Goal: Transaction & Acquisition: Obtain resource

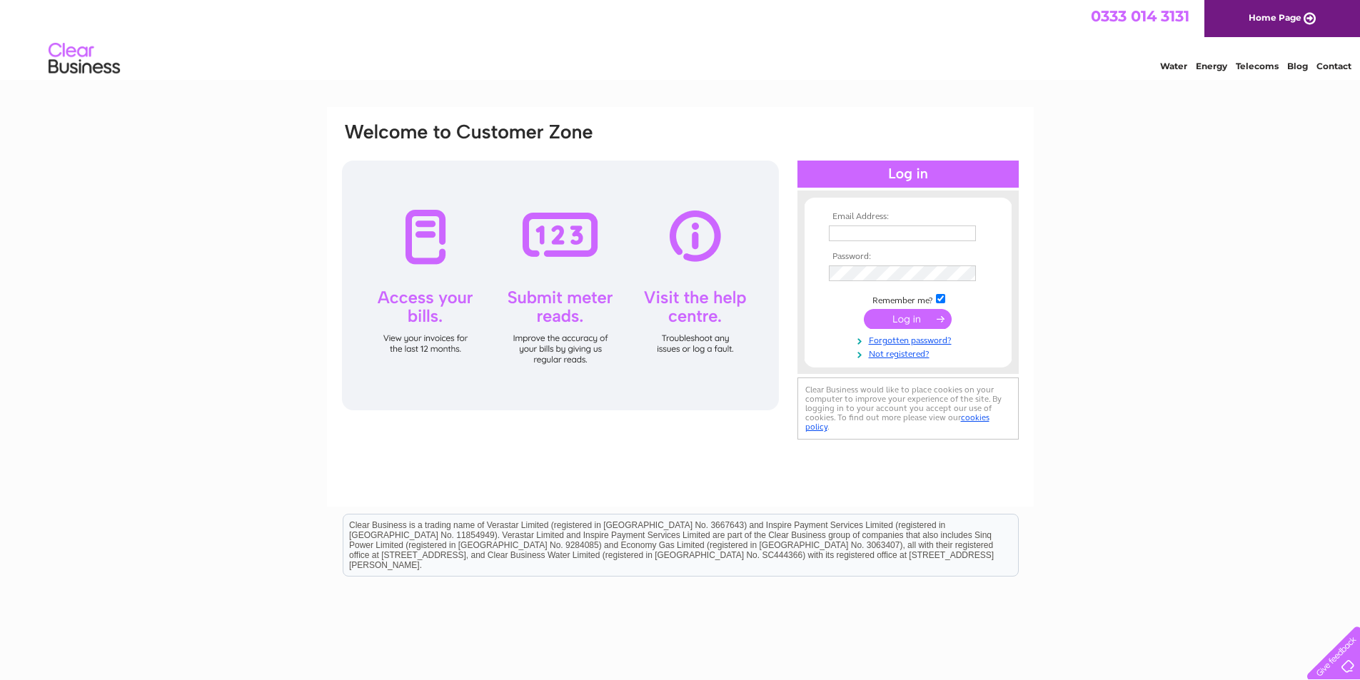
click at [419, 245] on div at bounding box center [560, 286] width 437 height 250
click at [423, 306] on div at bounding box center [560, 286] width 437 height 250
click at [839, 229] on input "text" at bounding box center [903, 234] width 148 height 17
type input "iandixon@networkdistribution.co.uk"
click at [926, 321] on input "submit" at bounding box center [908, 321] width 88 height 20
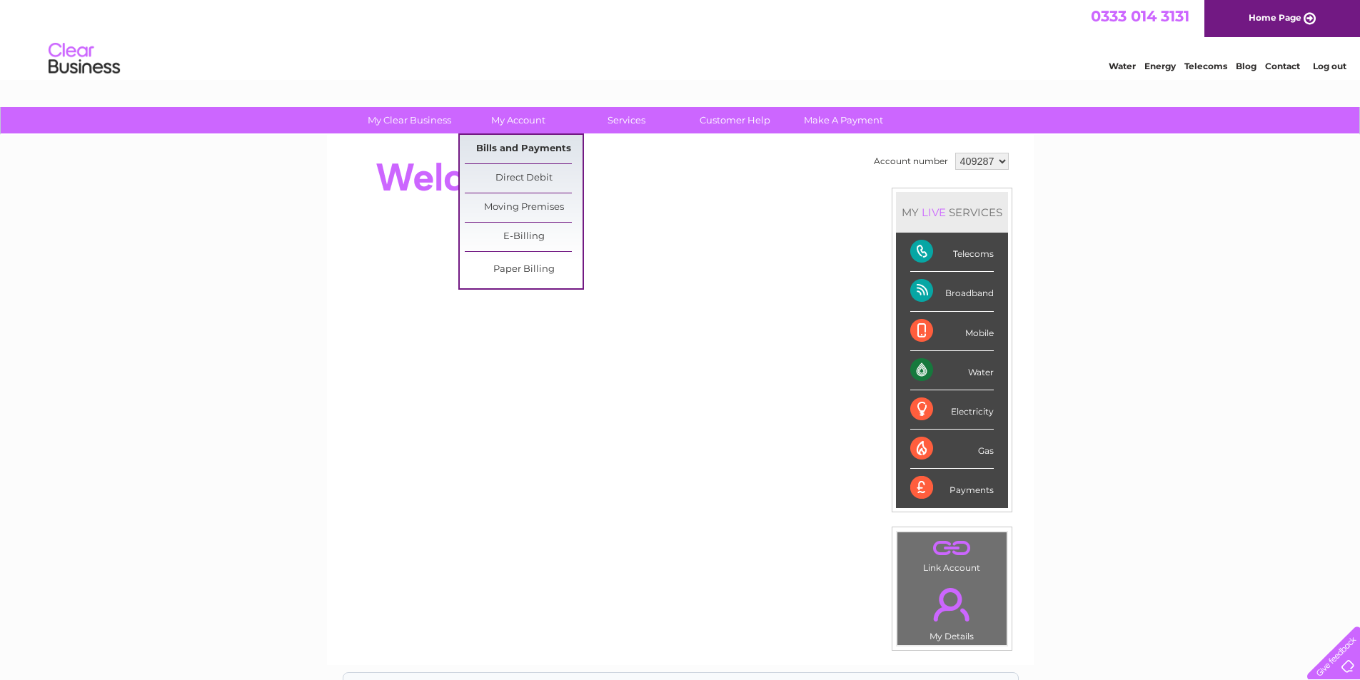
click at [507, 143] on link "Bills and Payments" at bounding box center [524, 149] width 118 height 29
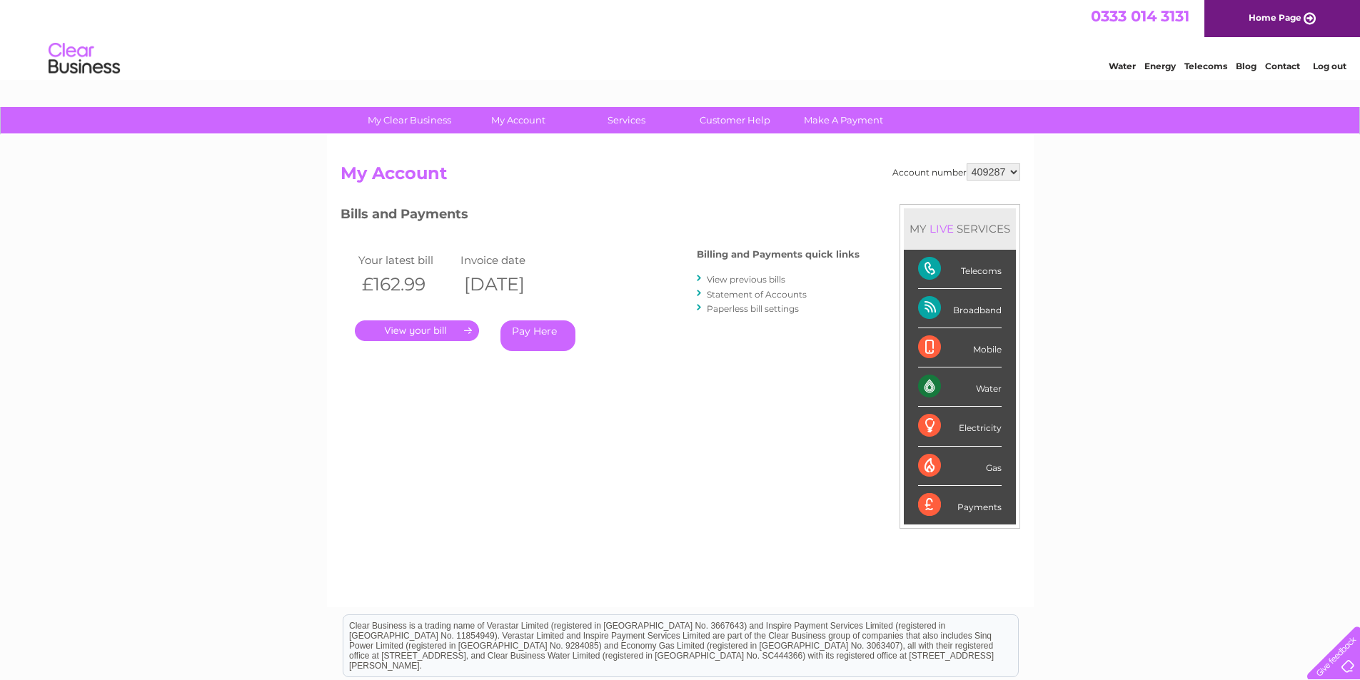
click at [423, 324] on link "." at bounding box center [417, 331] width 124 height 21
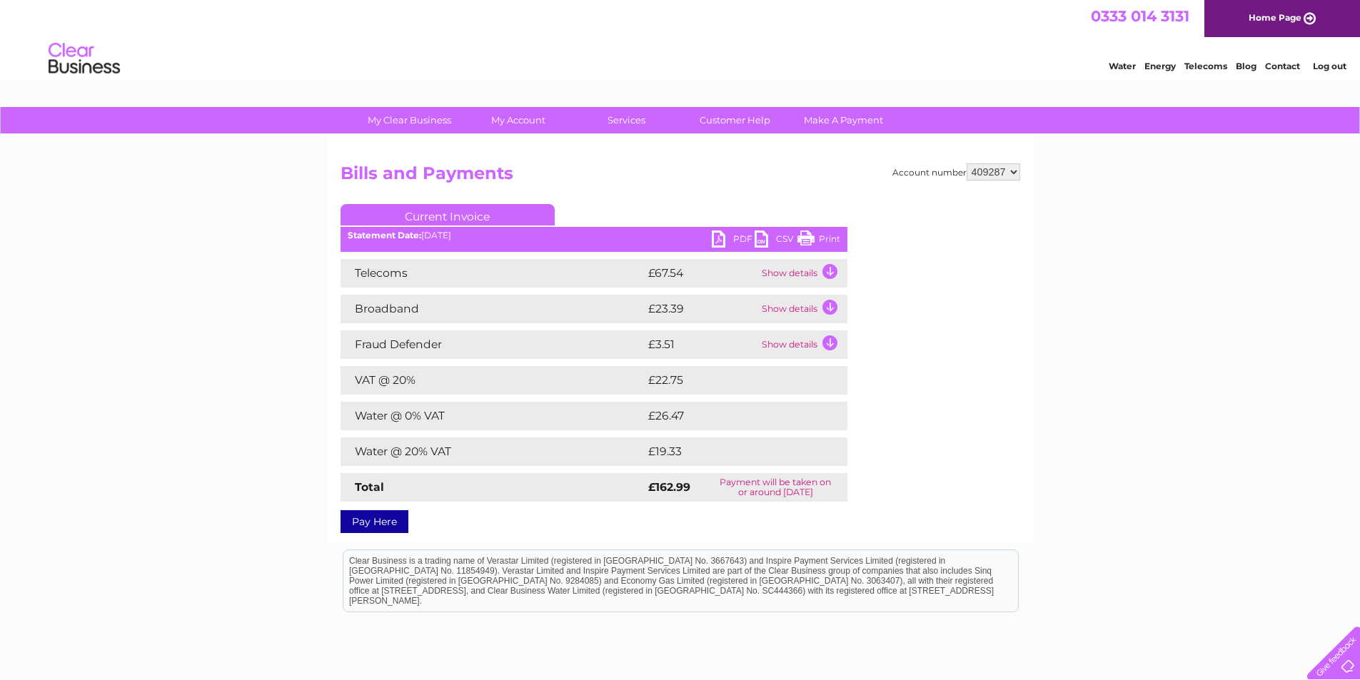
click at [812, 237] on link "Print" at bounding box center [818, 241] width 43 height 21
click at [418, 239] on b "Statement Date:" at bounding box center [385, 235] width 74 height 11
click at [500, 233] on div "Statement Date: 11/08/2025" at bounding box center [593, 236] width 507 height 10
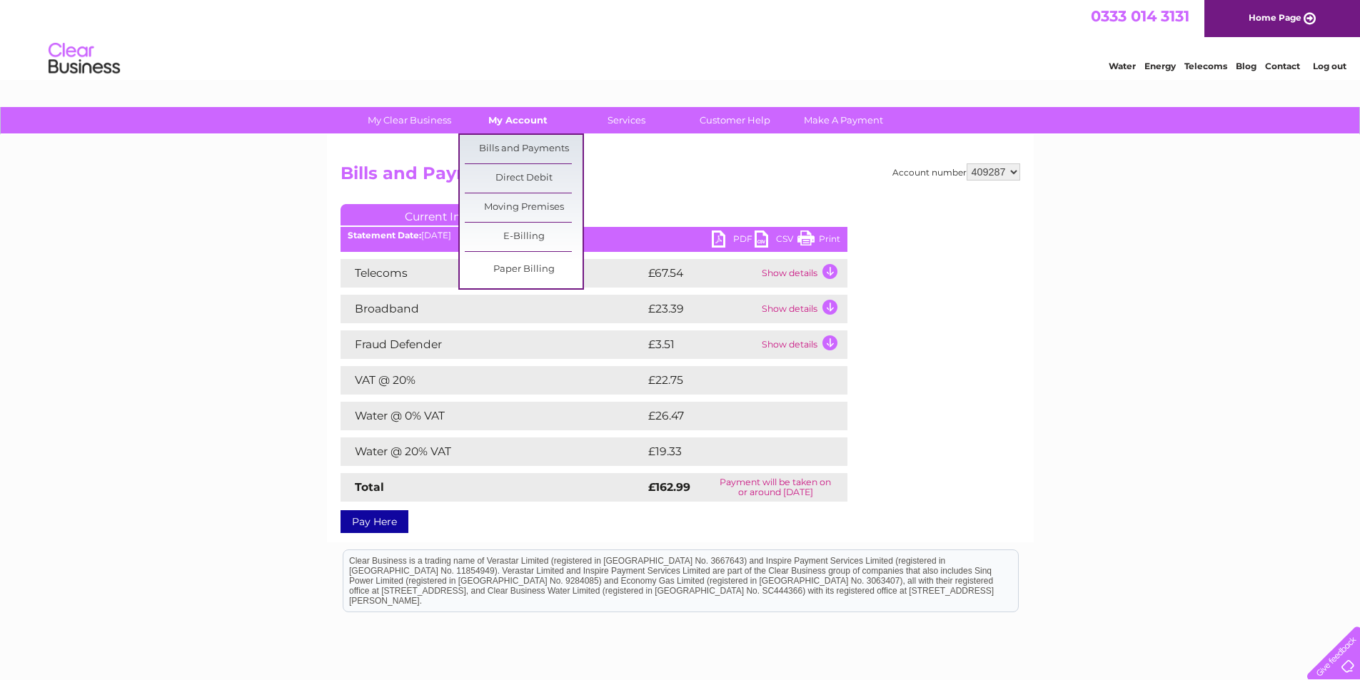
click at [523, 118] on link "My Account" at bounding box center [518, 120] width 118 height 26
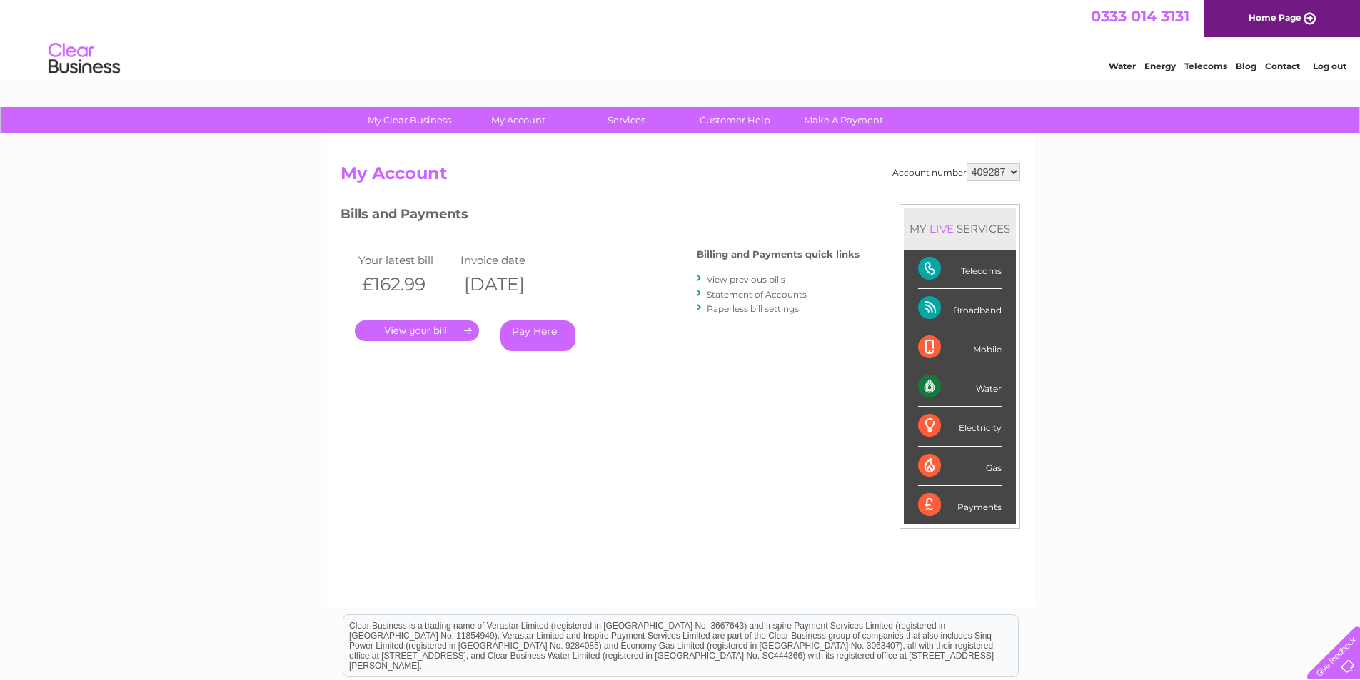
click at [527, 281] on th "[DATE]" at bounding box center [508, 284] width 103 height 29
click at [726, 281] on link "View previous bills" at bounding box center [746, 279] width 79 height 11
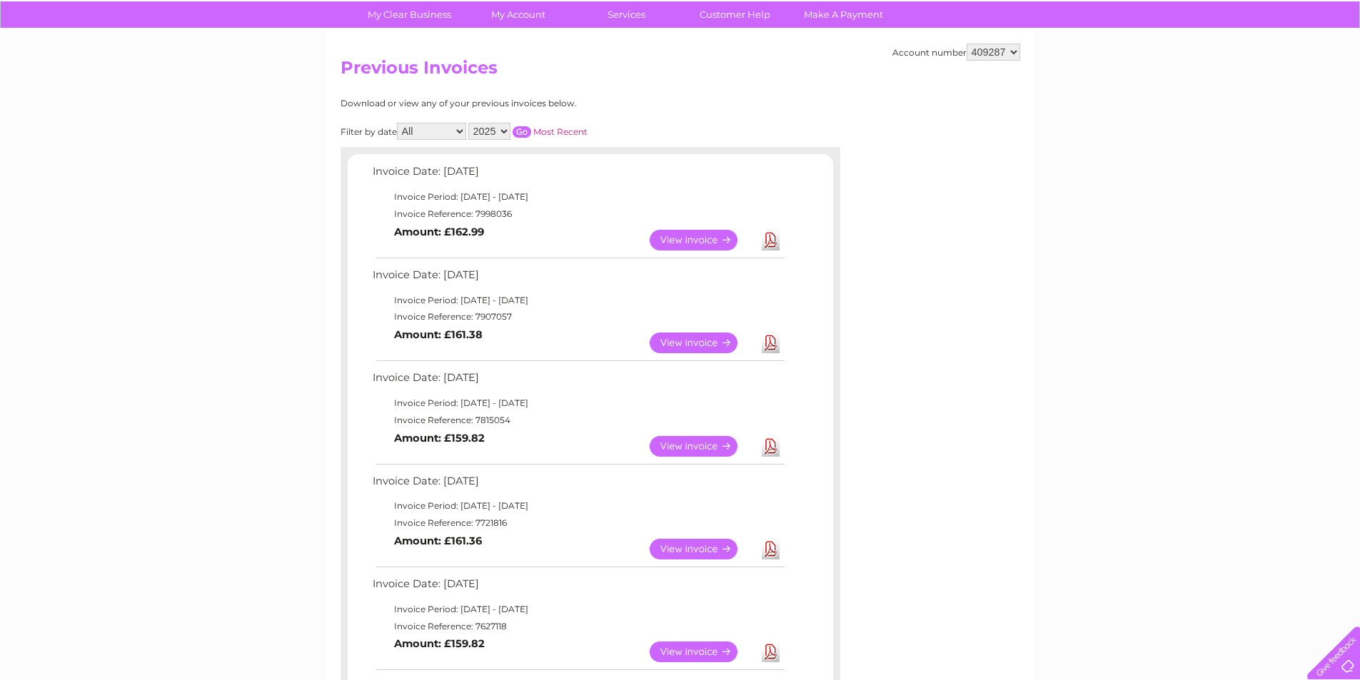
scroll to position [143, 0]
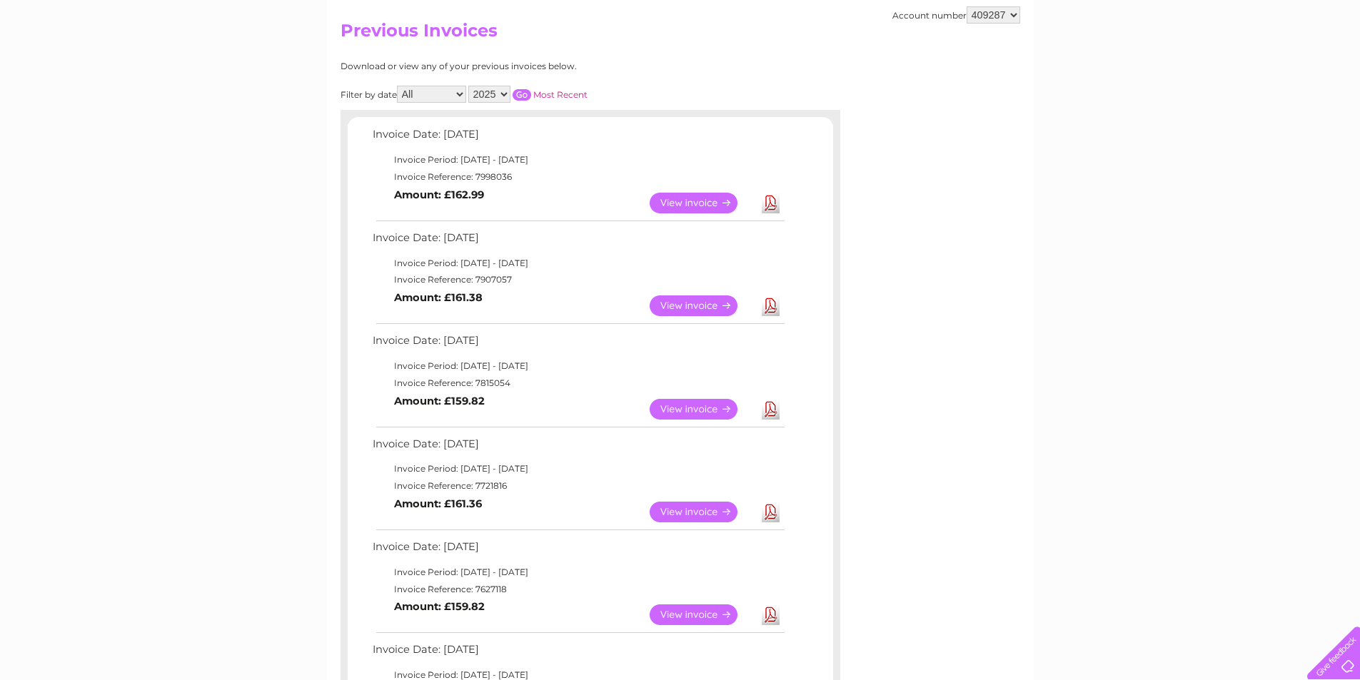
click at [687, 300] on link "View" at bounding box center [702, 306] width 105 height 21
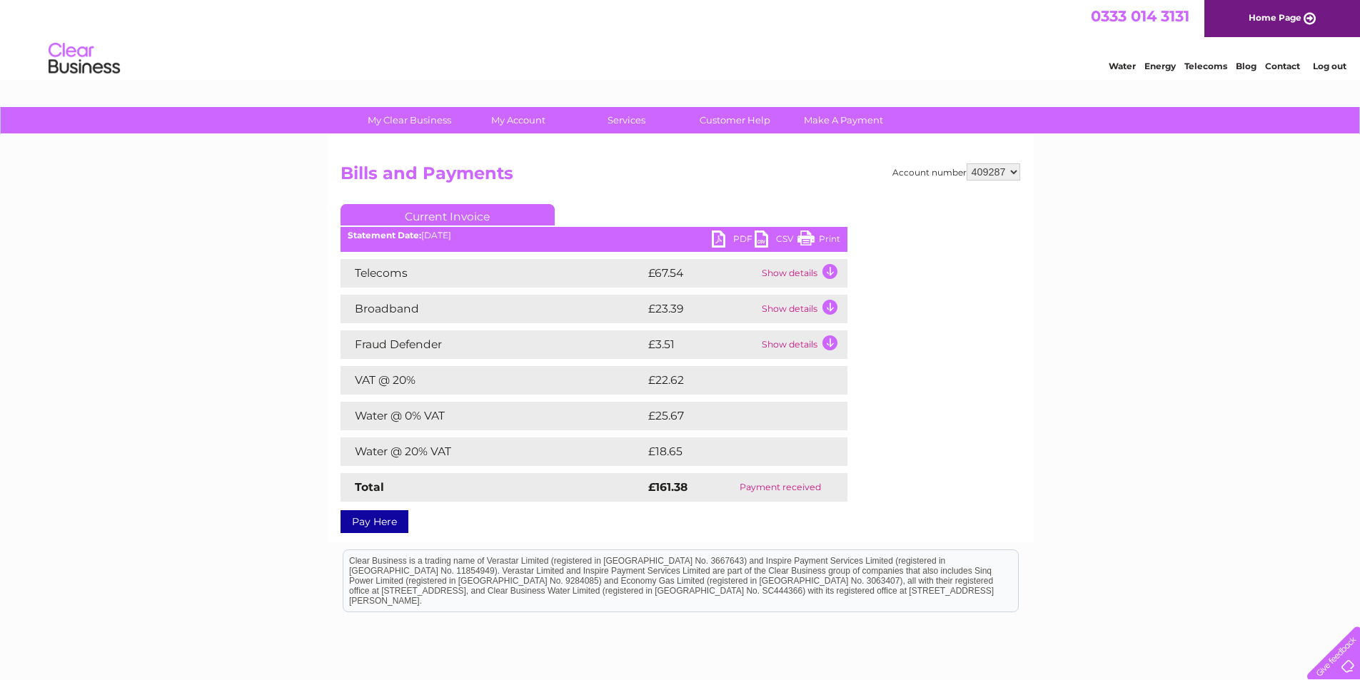
click at [800, 239] on link "Print" at bounding box center [818, 241] width 43 height 21
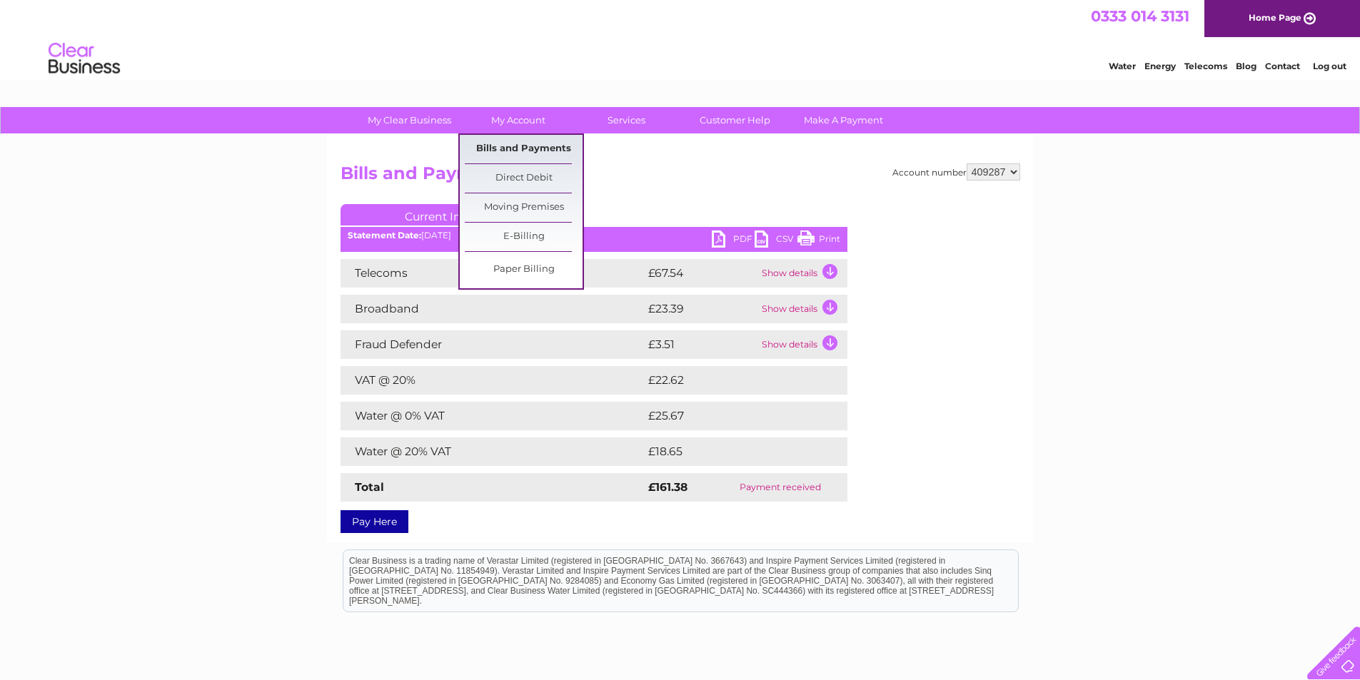
click at [519, 143] on link "Bills and Payments" at bounding box center [524, 149] width 118 height 29
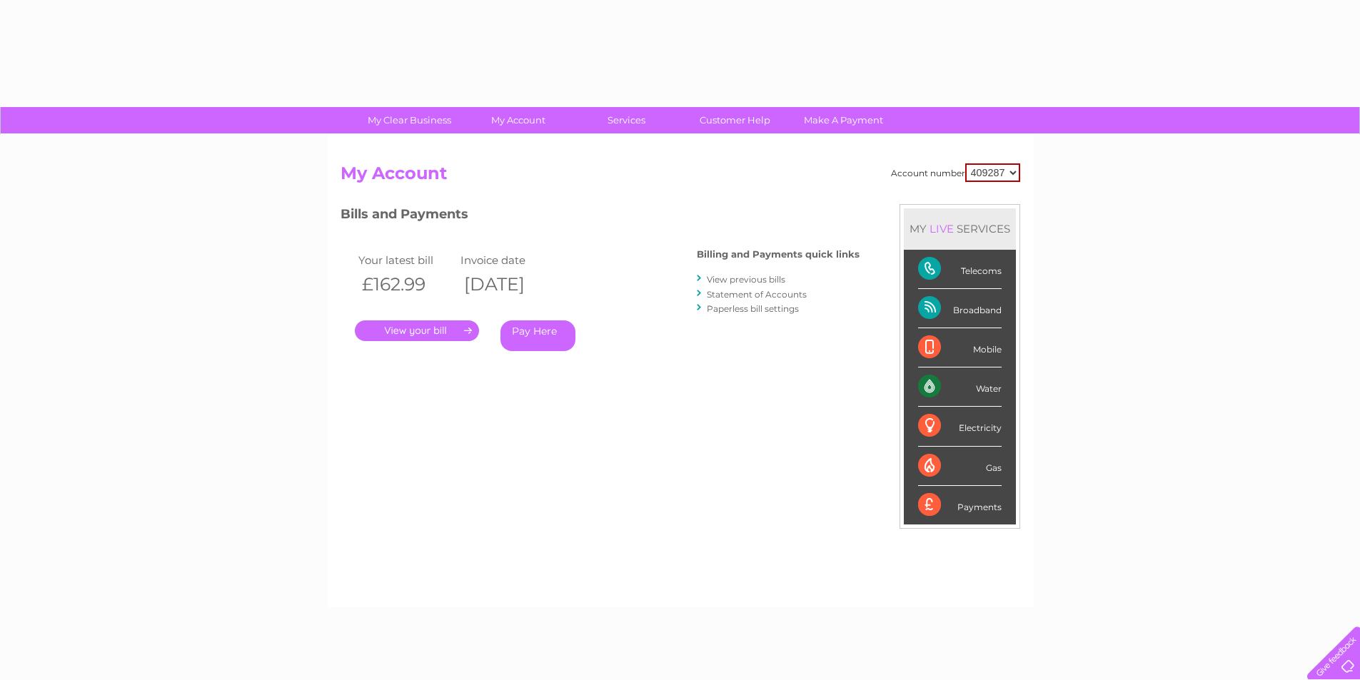
click at [515, 145] on div "Account number 409287 My Account MY LIVE SERVICES Telecoms Broadband Mobile Wat…" at bounding box center [680, 371] width 707 height 473
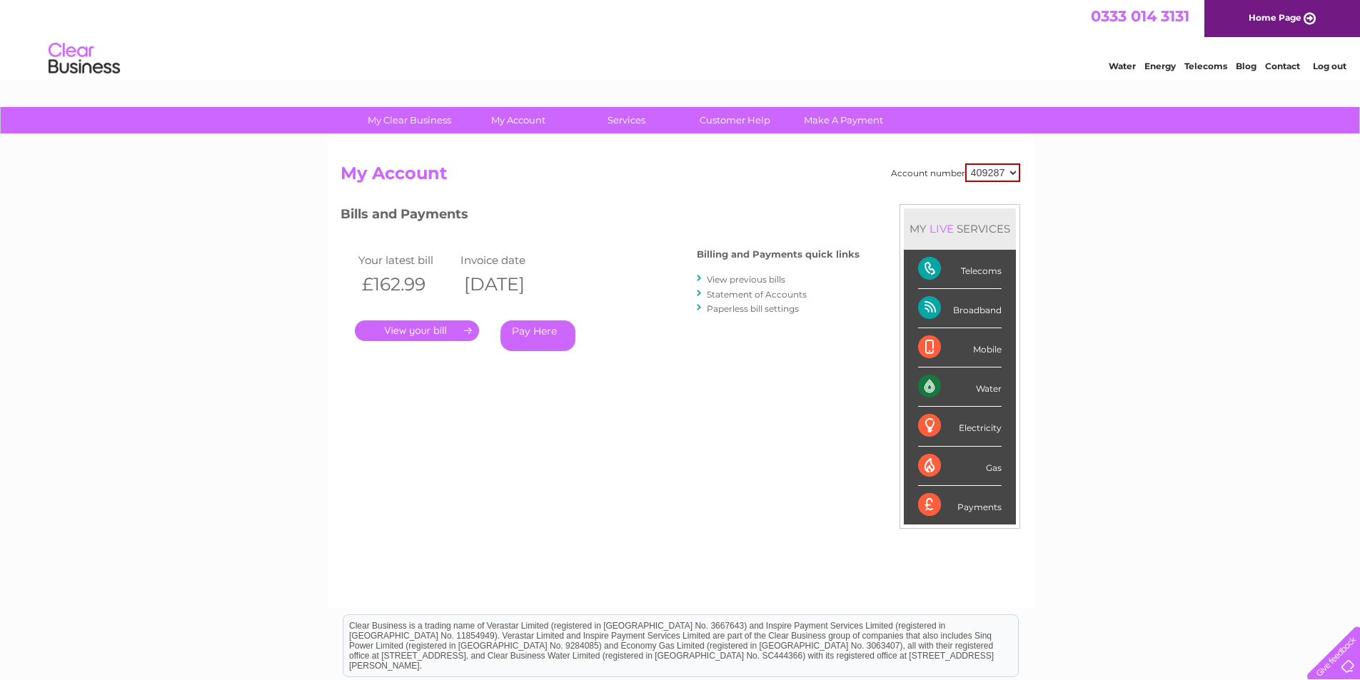
click at [742, 278] on link "View previous bills" at bounding box center [746, 279] width 79 height 11
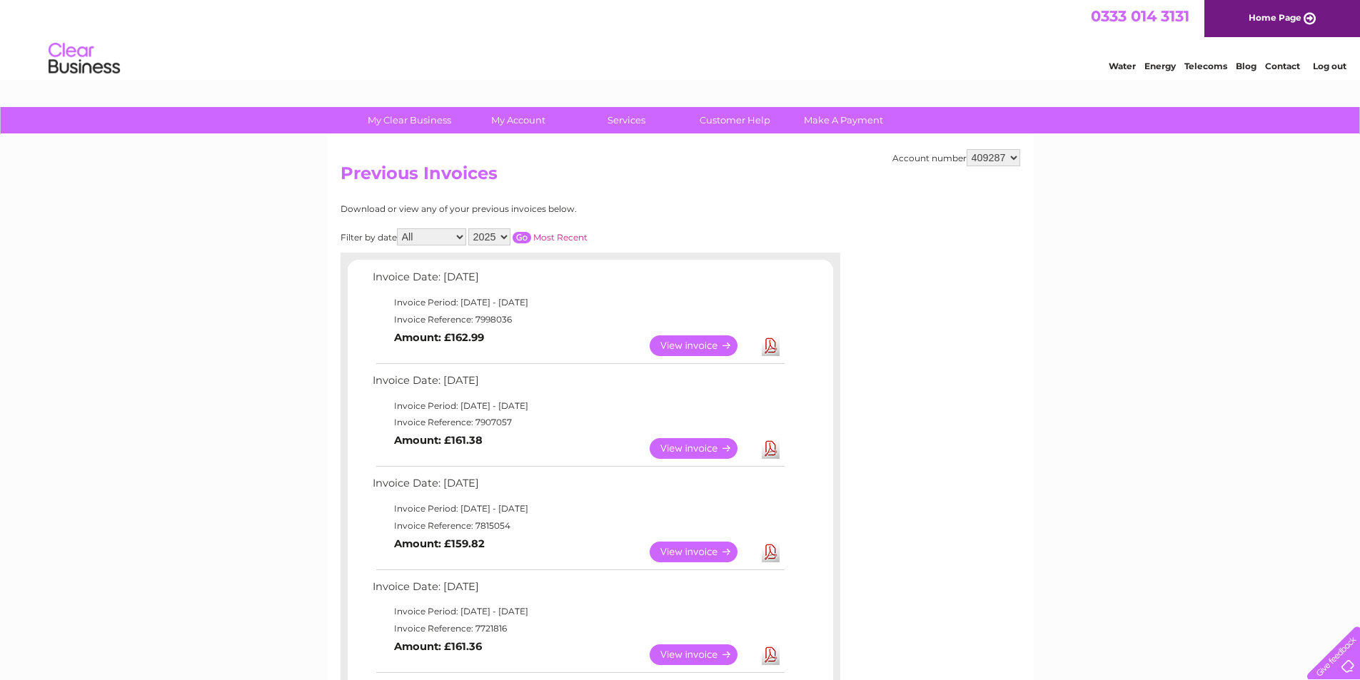
click at [712, 553] on link "View" at bounding box center [702, 552] width 105 height 21
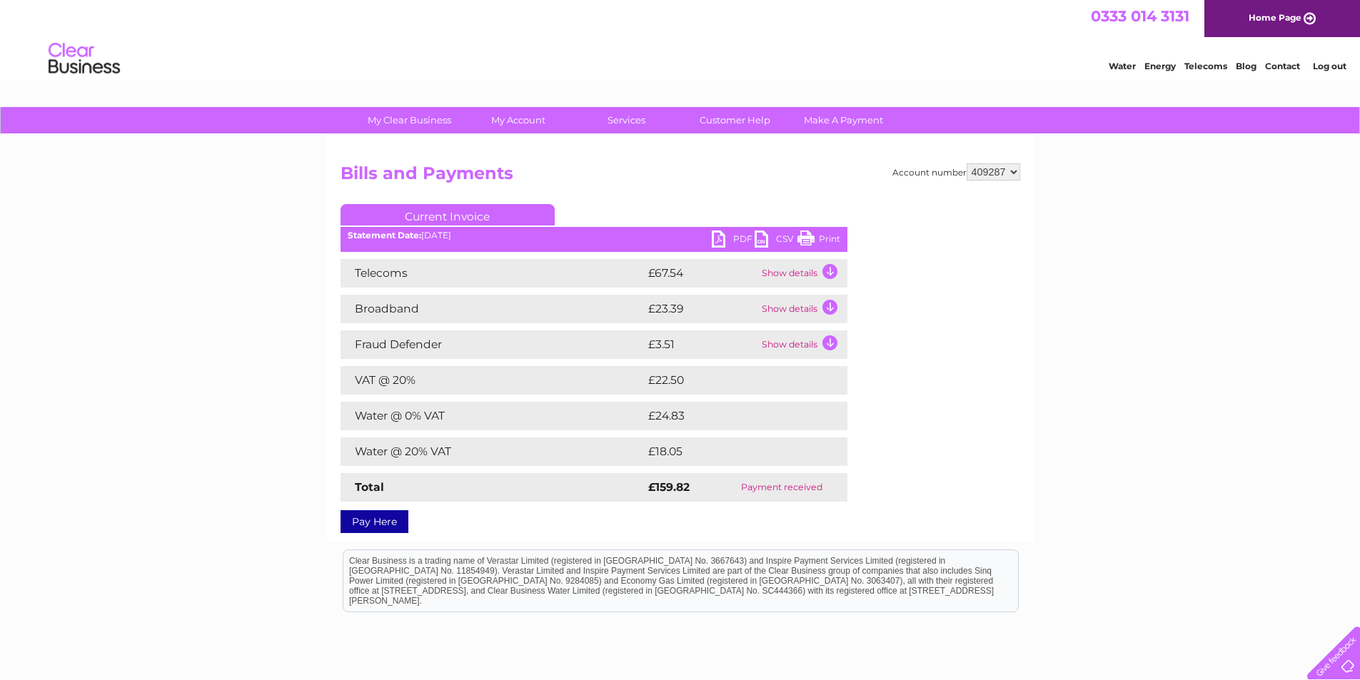
drag, startPoint x: 828, startPoint y: 233, endPoint x: 1049, endPoint y: 45, distance: 290.2
click at [828, 233] on link "Print" at bounding box center [818, 241] width 43 height 21
